Goal: Information Seeking & Learning: Learn about a topic

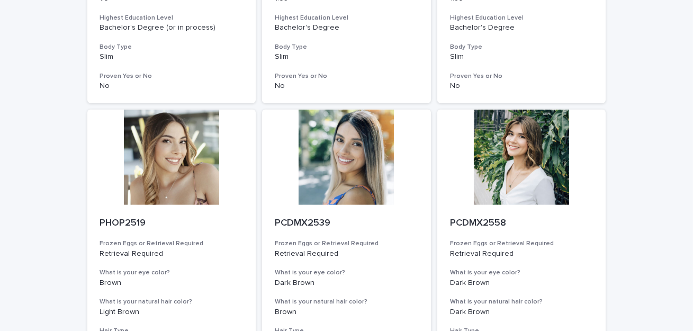
scroll to position [1368, 0]
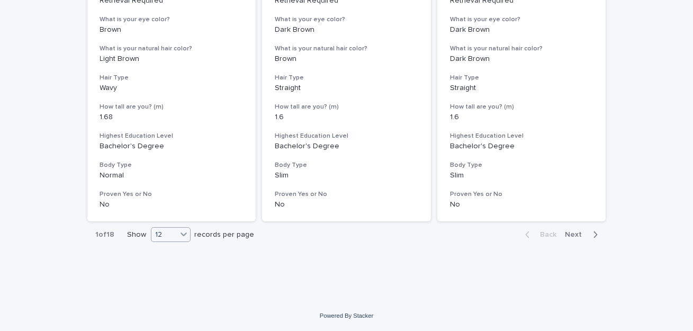
click at [168, 236] on div "12" at bounding box center [163, 234] width 25 height 11
click at [166, 276] on div "36" at bounding box center [170, 274] width 39 height 13
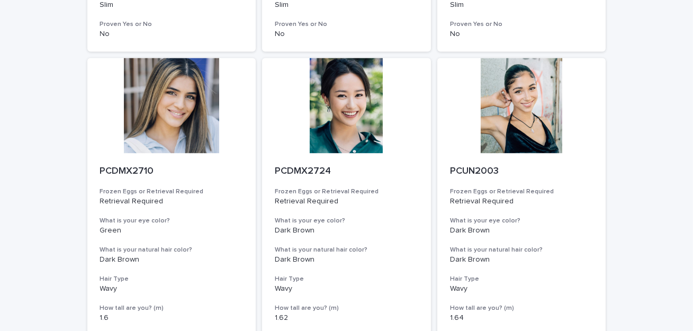
scroll to position [4338, 0]
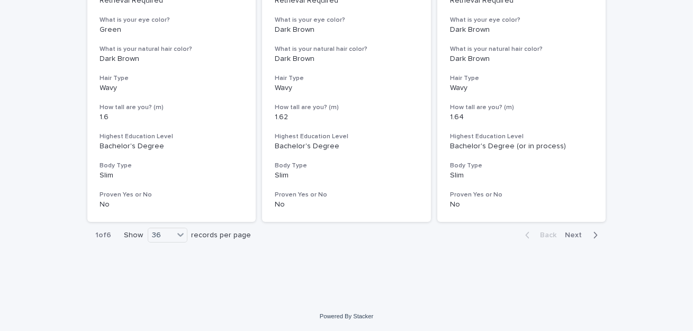
click at [575, 232] on span "Next" at bounding box center [576, 234] width 23 height 7
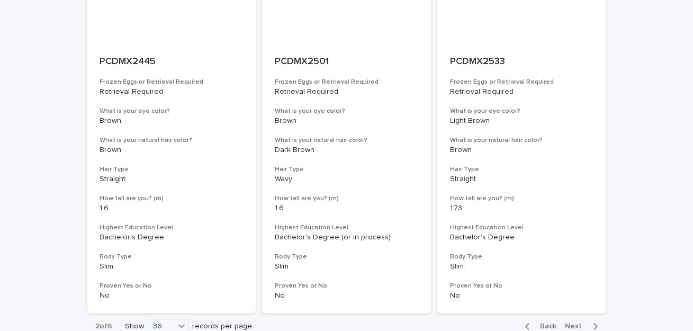
scroll to position [4338, 0]
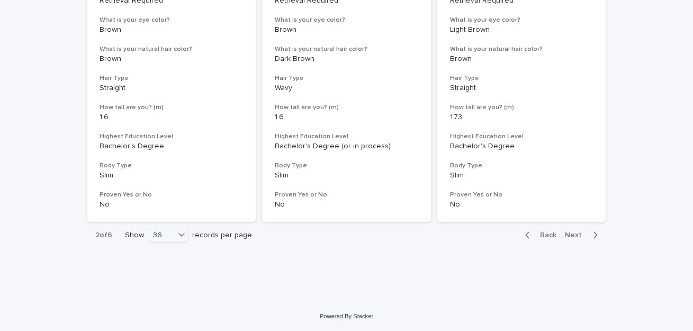
click at [581, 234] on span "Next" at bounding box center [576, 234] width 23 height 7
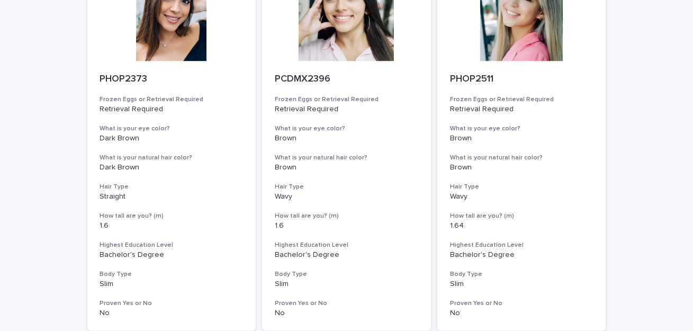
scroll to position [4338, 0]
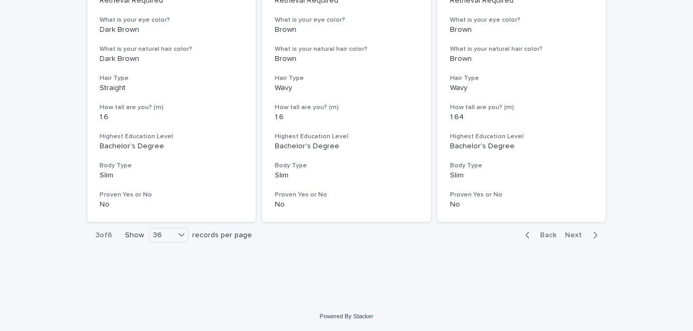
click at [578, 234] on span "Next" at bounding box center [576, 234] width 23 height 7
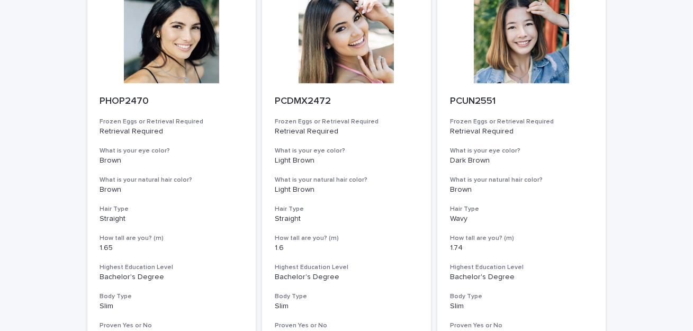
scroll to position [4338, 0]
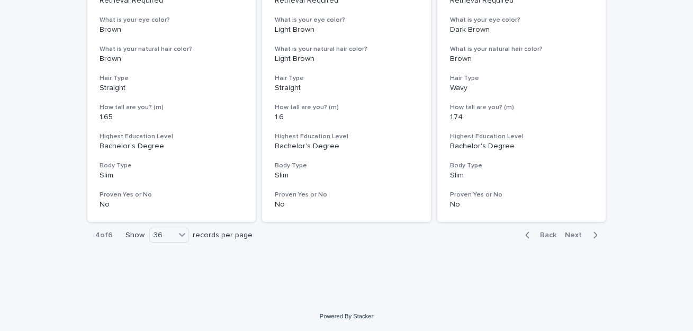
click at [577, 237] on span "Next" at bounding box center [576, 234] width 23 height 7
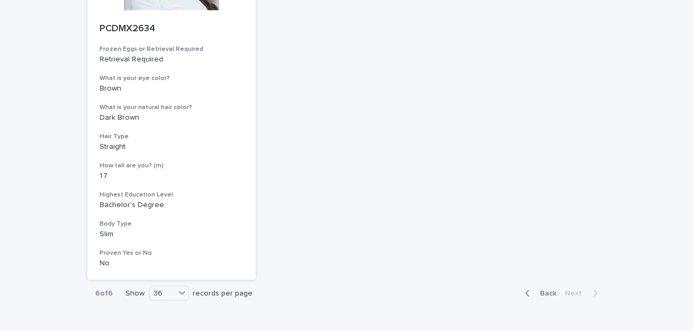
scroll to position [3224, 0]
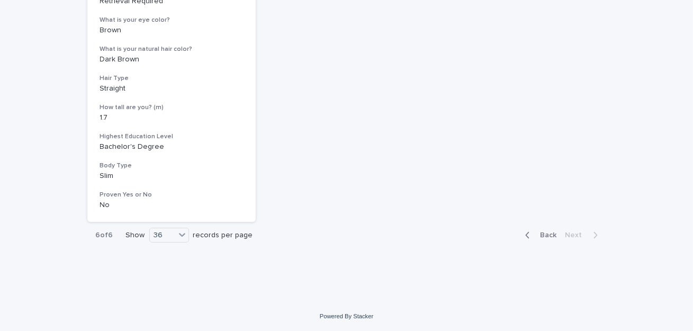
click at [547, 238] on span "Back" at bounding box center [545, 234] width 23 height 7
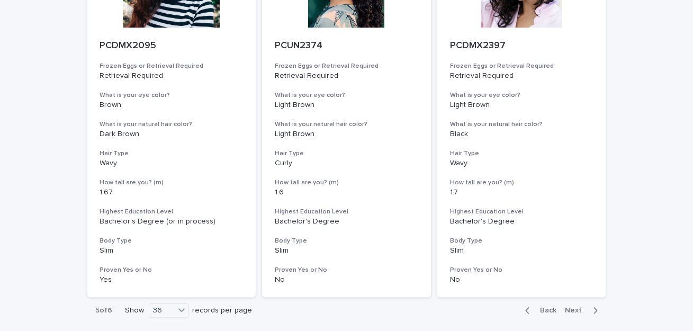
scroll to position [4338, 0]
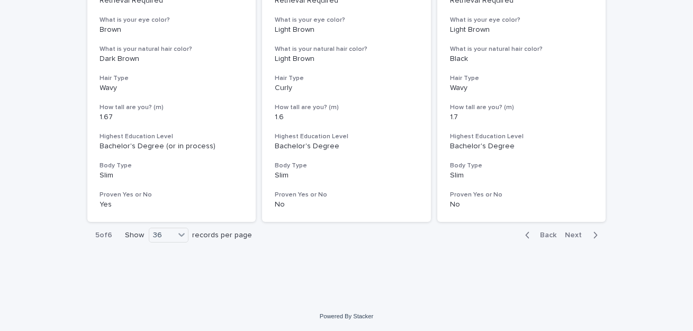
click at [545, 234] on span "Back" at bounding box center [545, 234] width 23 height 7
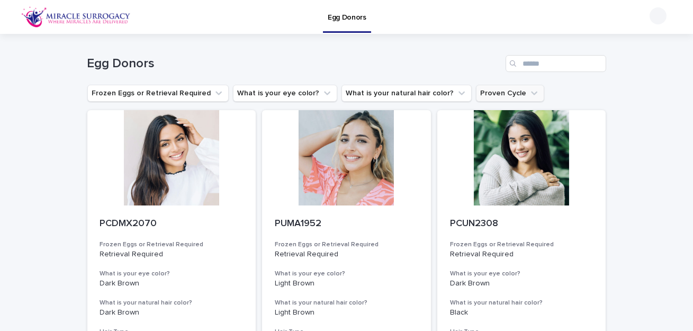
click at [529, 93] on icon "Proven Cycle" at bounding box center [534, 93] width 11 height 11
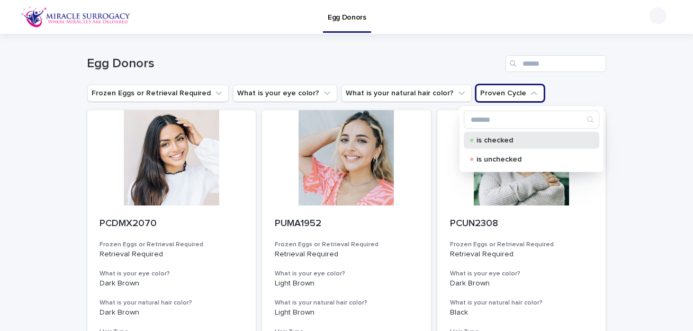
click at [500, 142] on p "is checked" at bounding box center [529, 140] width 106 height 7
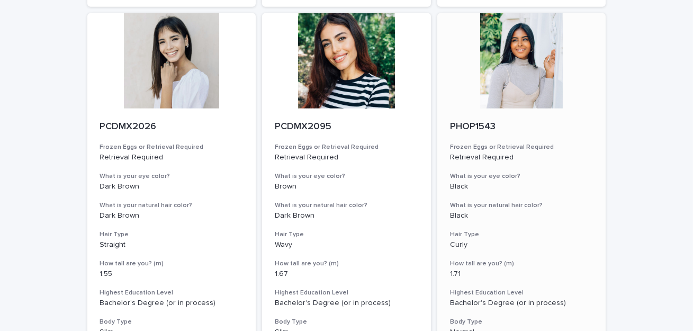
scroll to position [1234, 0]
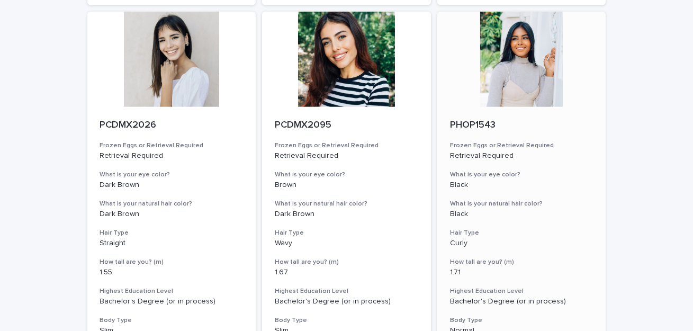
click at [519, 59] on div at bounding box center [521, 59] width 169 height 95
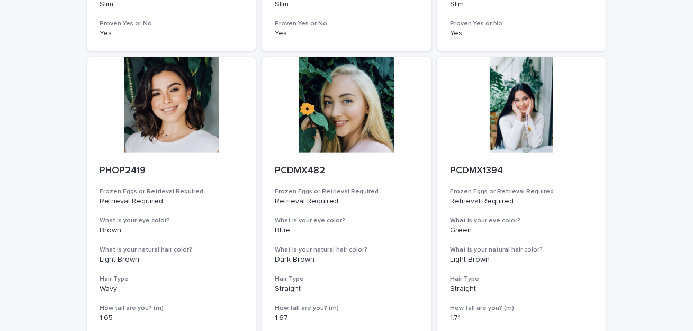
scroll to position [815, 0]
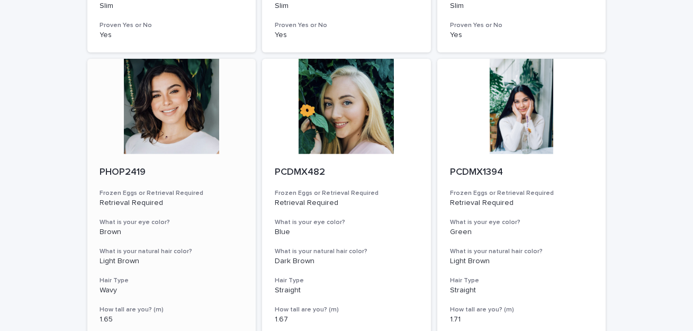
click at [191, 113] on div at bounding box center [171, 106] width 169 height 95
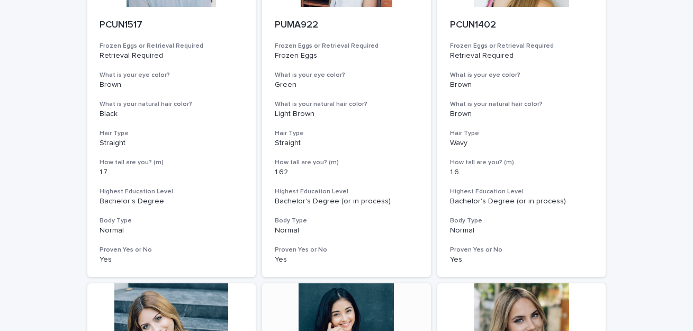
scroll to position [0, 0]
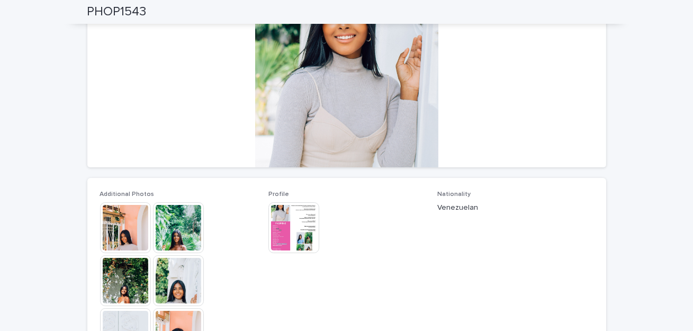
scroll to position [145, 0]
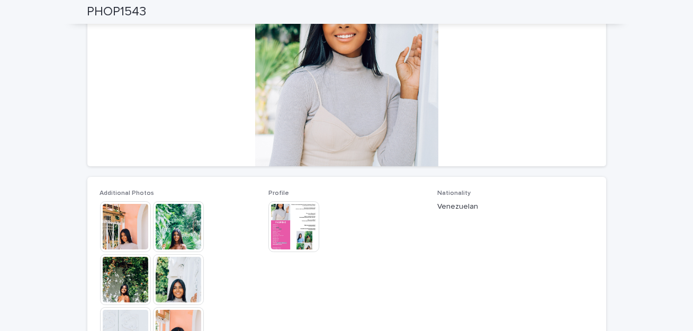
click at [358, 127] on div at bounding box center [346, 60] width 519 height 212
click at [124, 241] on img at bounding box center [125, 226] width 51 height 51
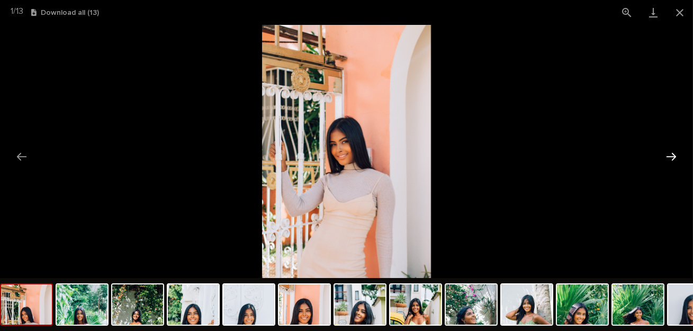
click at [673, 159] on button "Next slide" at bounding box center [671, 156] width 22 height 21
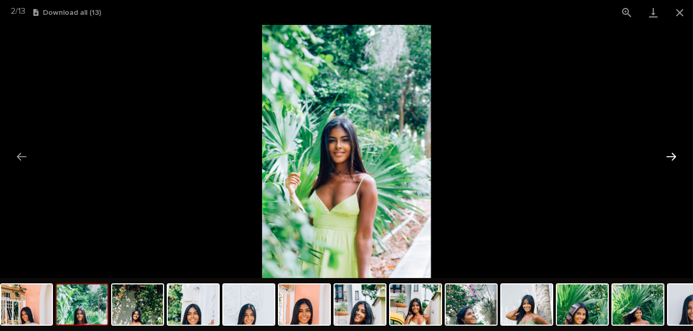
click at [673, 159] on button "Next slide" at bounding box center [671, 156] width 22 height 21
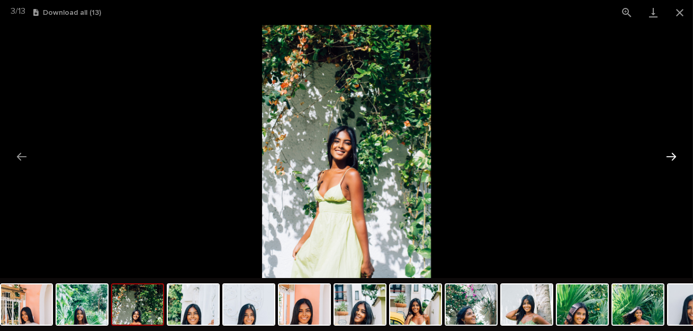
click at [673, 159] on button "Next slide" at bounding box center [671, 156] width 22 height 21
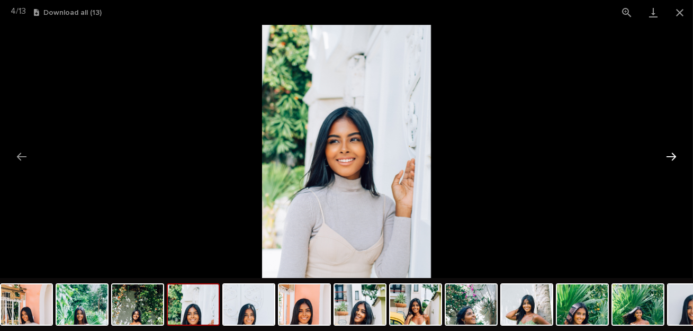
click at [673, 159] on button "Next slide" at bounding box center [671, 156] width 22 height 21
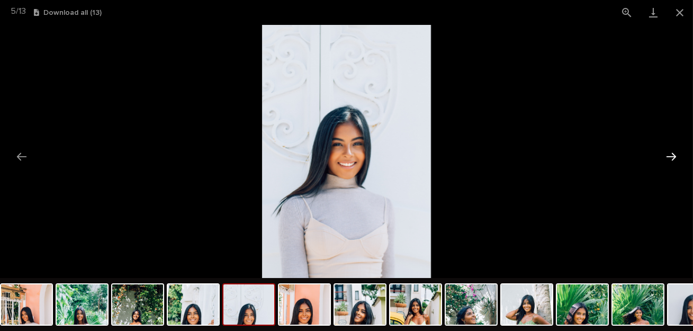
click at [673, 159] on button "Next slide" at bounding box center [671, 156] width 22 height 21
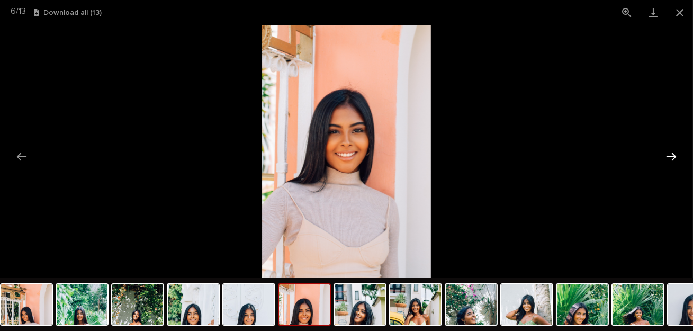
click at [673, 159] on button "Next slide" at bounding box center [671, 156] width 22 height 21
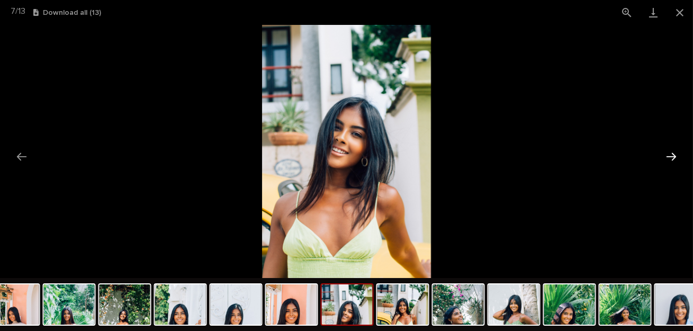
click at [673, 159] on button "Next slide" at bounding box center [671, 156] width 22 height 21
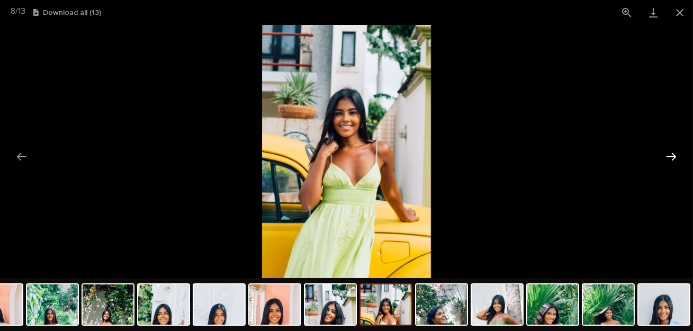
click at [673, 159] on button "Next slide" at bounding box center [671, 156] width 22 height 21
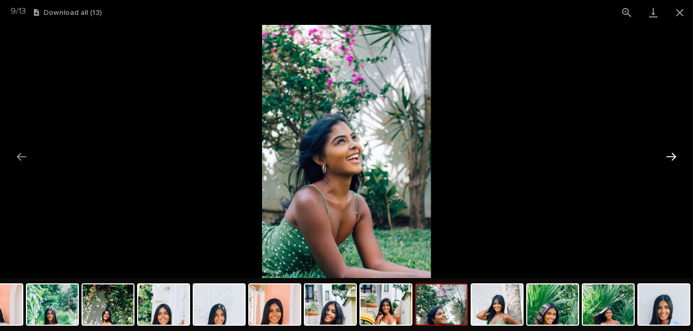
click at [673, 159] on button "Next slide" at bounding box center [671, 156] width 22 height 21
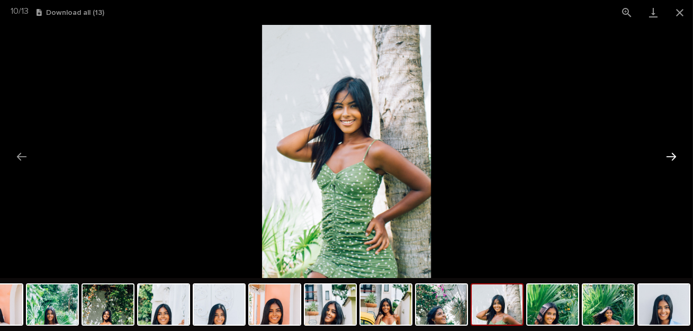
click at [673, 159] on button "Next slide" at bounding box center [671, 156] width 22 height 21
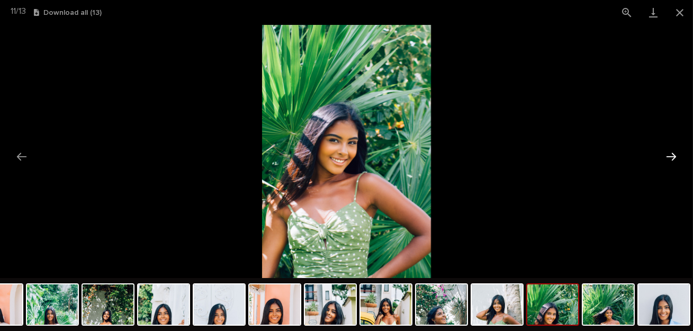
click at [673, 159] on button "Next slide" at bounding box center [671, 156] width 22 height 21
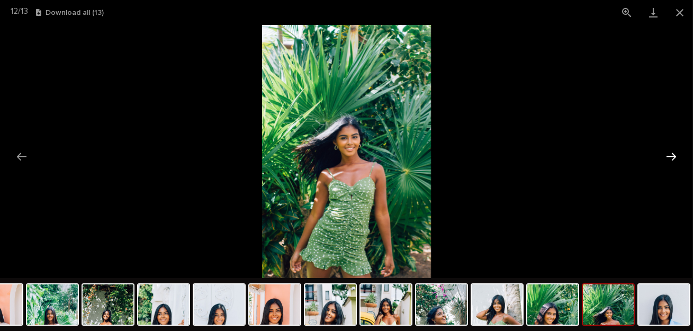
click at [673, 159] on button "Next slide" at bounding box center [671, 156] width 22 height 21
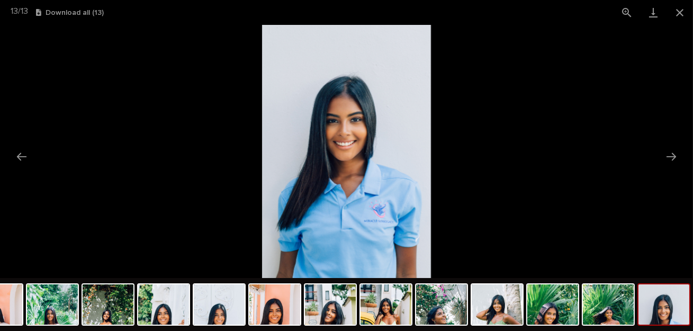
scroll to position [0, 0]
click at [350, 143] on img at bounding box center [346, 151] width 169 height 253
click at [625, 16] on button "View actual size" at bounding box center [626, 12] width 26 height 25
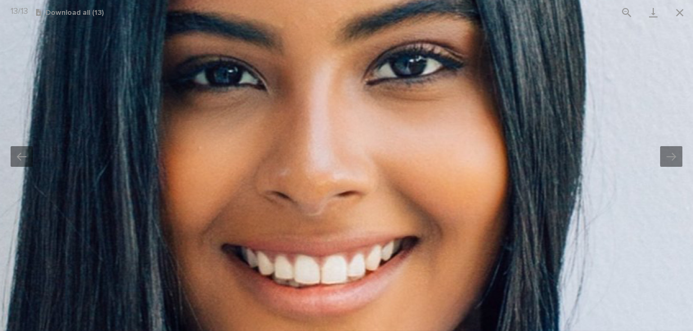
drag, startPoint x: 422, startPoint y: 80, endPoint x: 410, endPoint y: 256, distance: 176.7
click at [410, 256] on img at bounding box center [334, 332] width 1423 height 2134
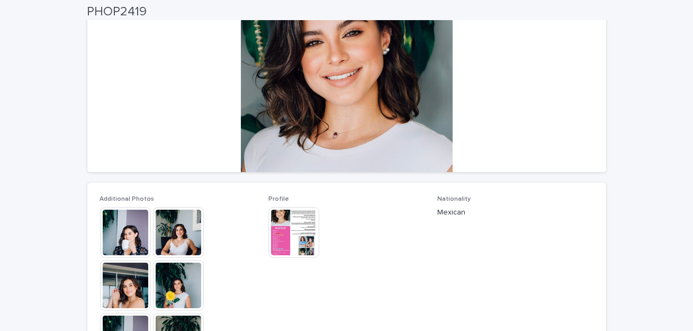
scroll to position [144, 0]
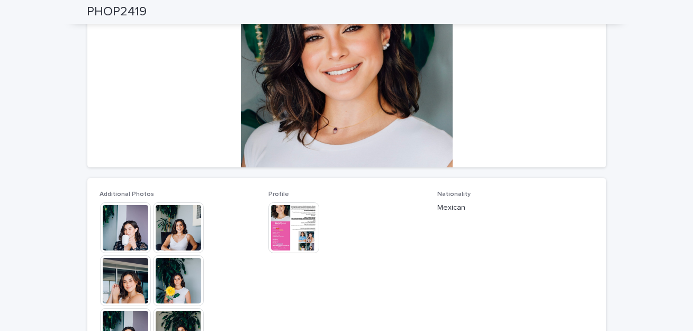
click at [175, 229] on img at bounding box center [178, 227] width 51 height 51
